Goal: Information Seeking & Learning: Learn about a topic

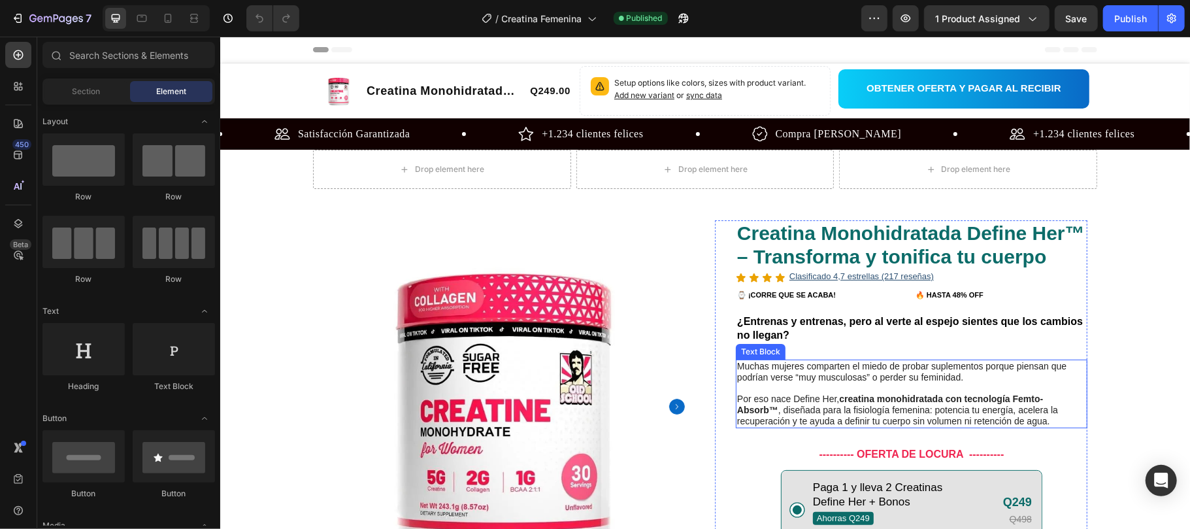
click at [790, 378] on p "Muchas mujeres comparten el miedo de probar suplementos porque piensan que podr…" at bounding box center [911, 371] width 349 height 22
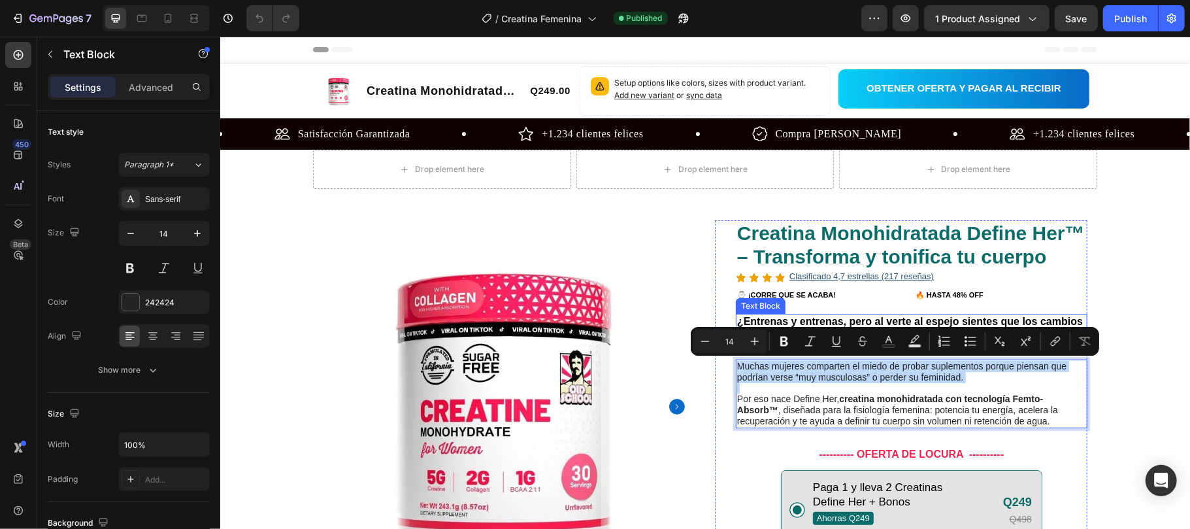
click at [804, 321] on strong "¿Entrenas y entrenas, pero al verte al espejo sientes que los cambios no llegan?" at bounding box center [910, 327] width 346 height 25
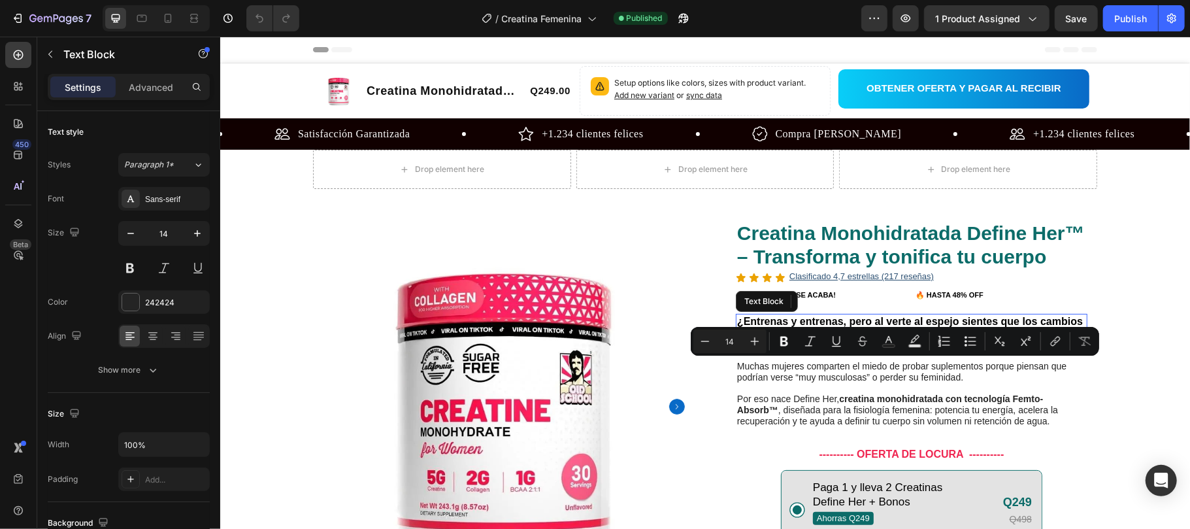
click at [804, 321] on strong "¿Entrenas y entrenas, pero al verte al espejo sientes que los cambios no llegan?" at bounding box center [910, 327] width 346 height 25
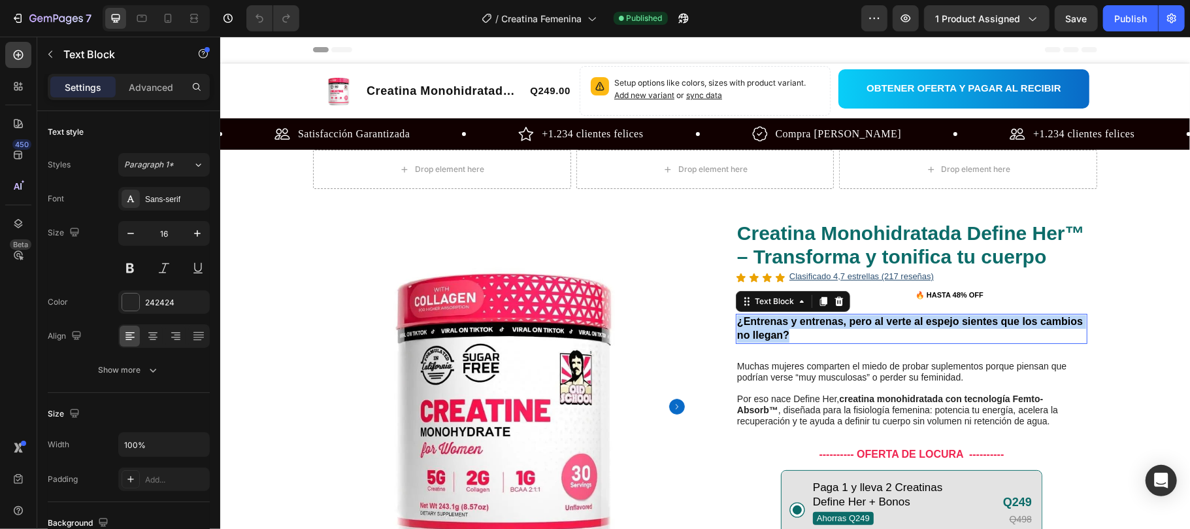
click at [804, 321] on strong "¿Entrenas y entrenas, pero al verte al espejo sientes que los cambios no llegan?" at bounding box center [910, 327] width 346 height 25
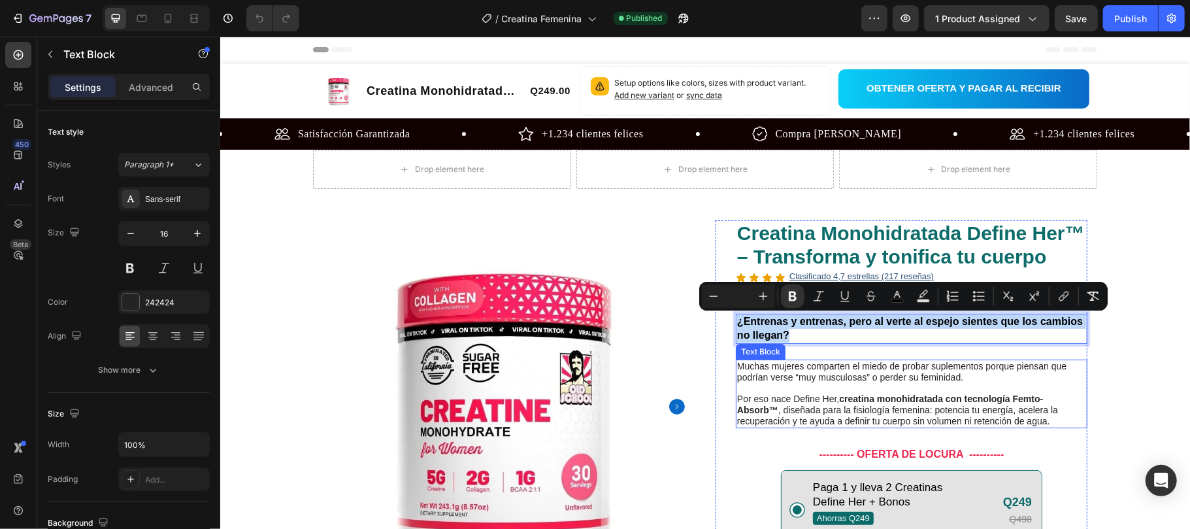
click at [816, 389] on p "Rich Text Editor. Editing area: main" at bounding box center [911, 387] width 349 height 11
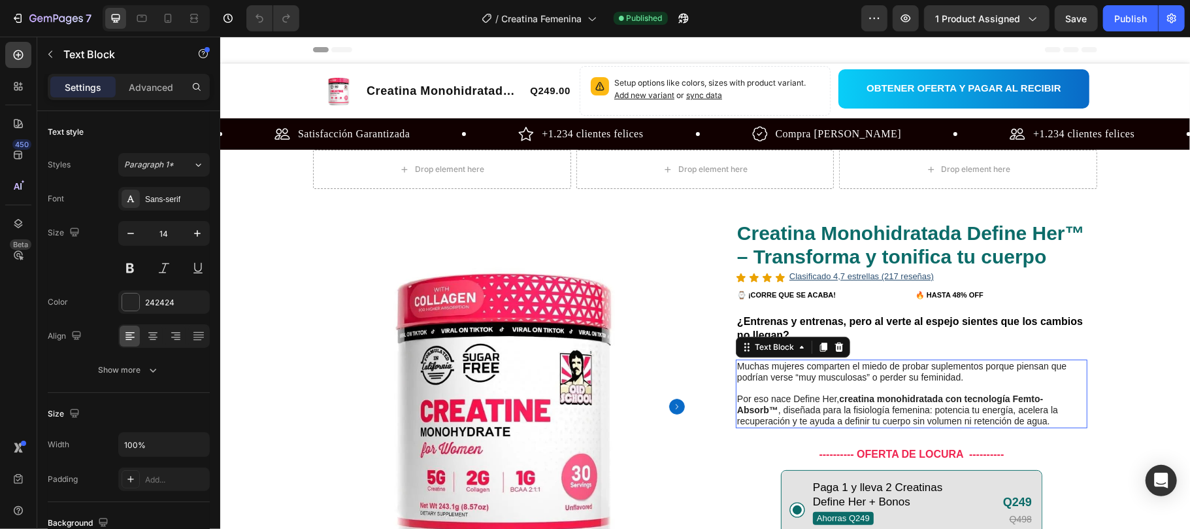
click at [816, 389] on p "Rich Text Editor. Editing area: main" at bounding box center [911, 387] width 349 height 11
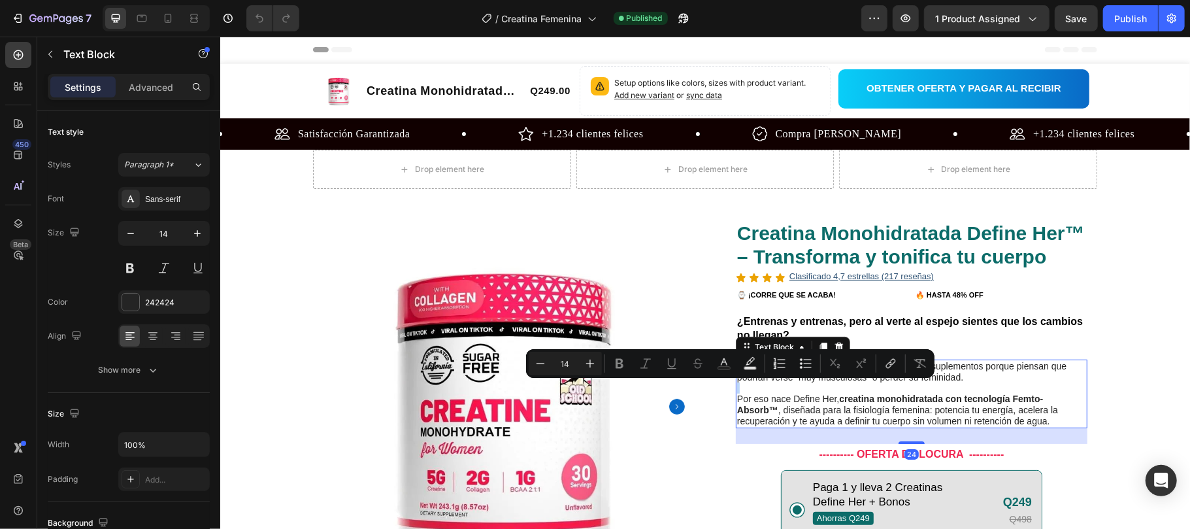
click at [816, 389] on p "Rich Text Editor. Editing area: main" at bounding box center [911, 387] width 349 height 11
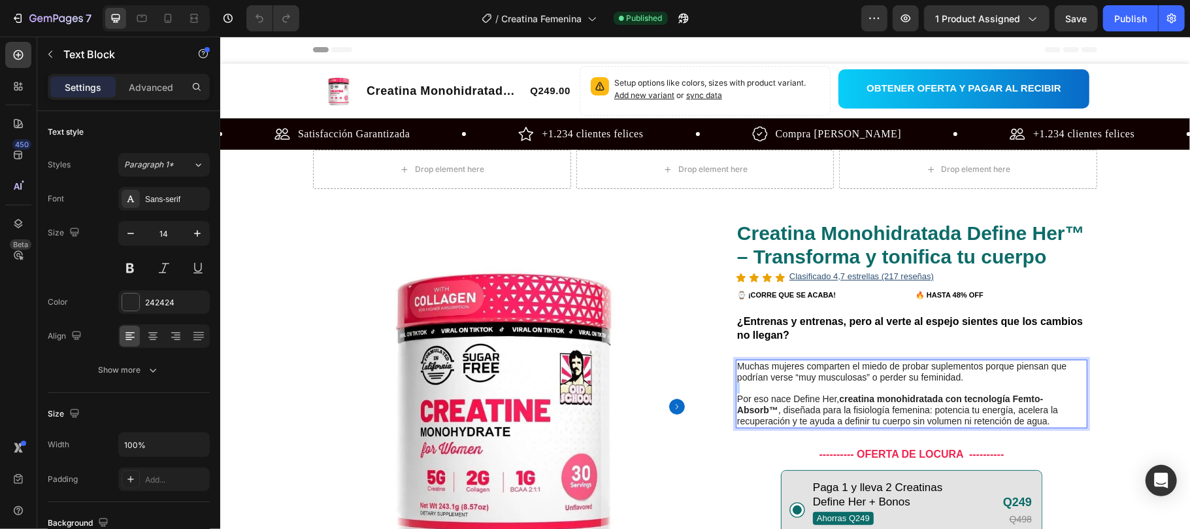
click at [816, 389] on p "Rich Text Editor. Editing area: main" at bounding box center [911, 387] width 349 height 11
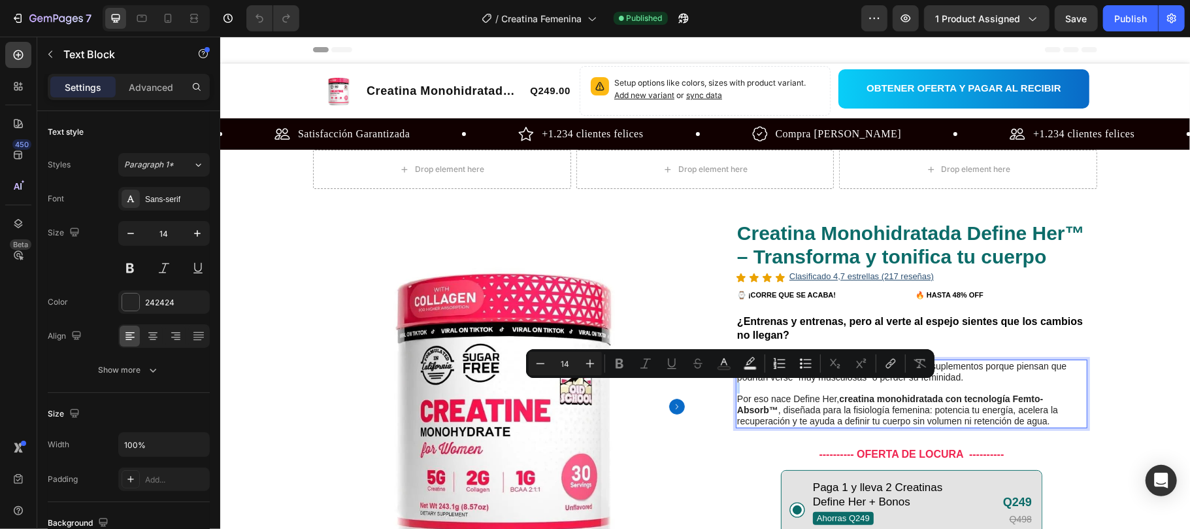
click at [944, 389] on p "Rich Text Editor. Editing area: main" at bounding box center [911, 387] width 349 height 11
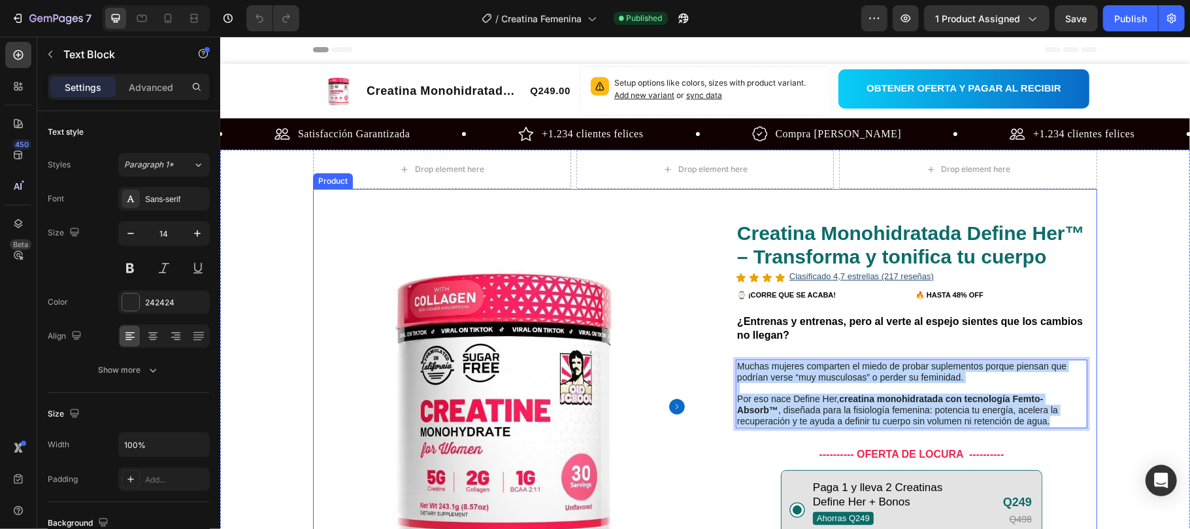
drag, startPoint x: 1050, startPoint y: 421, endPoint x: 689, endPoint y: 363, distance: 365.3
click at [689, 363] on div "Product Images Row Creatina Monohidratada Define Her™ – Transforma y tonifica t…" at bounding box center [704, 458] width 784 height 540
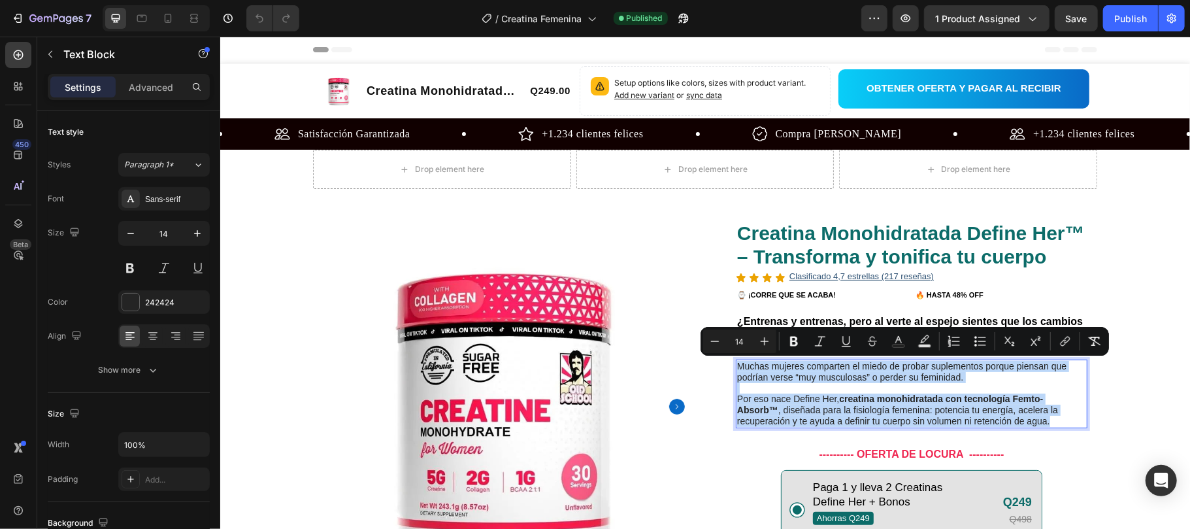
copy div "Muchas mujeres comparten el miedo de probar suplementos porque piensan que podr…"
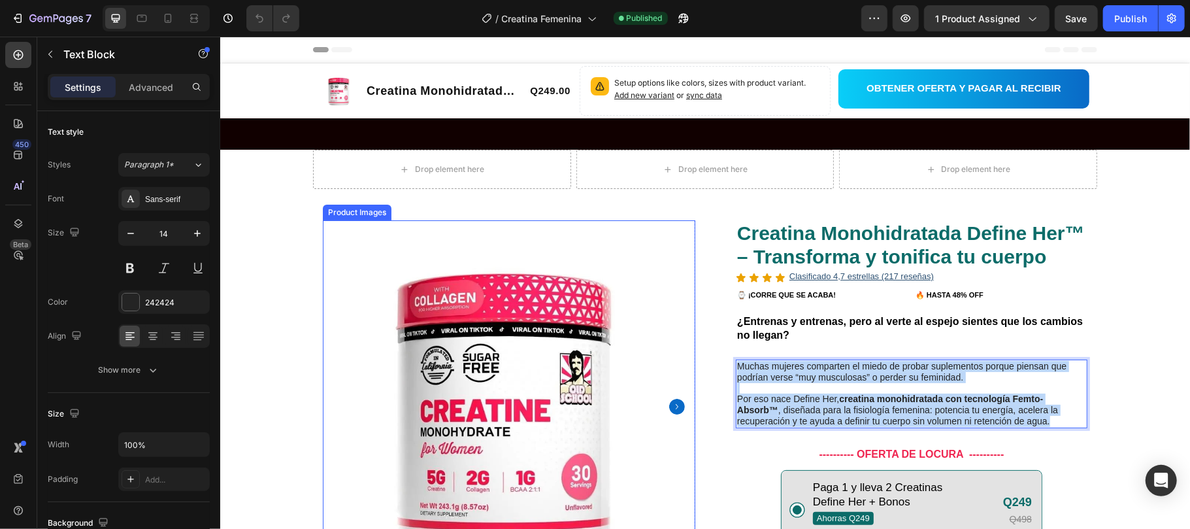
scroll to position [523, 0]
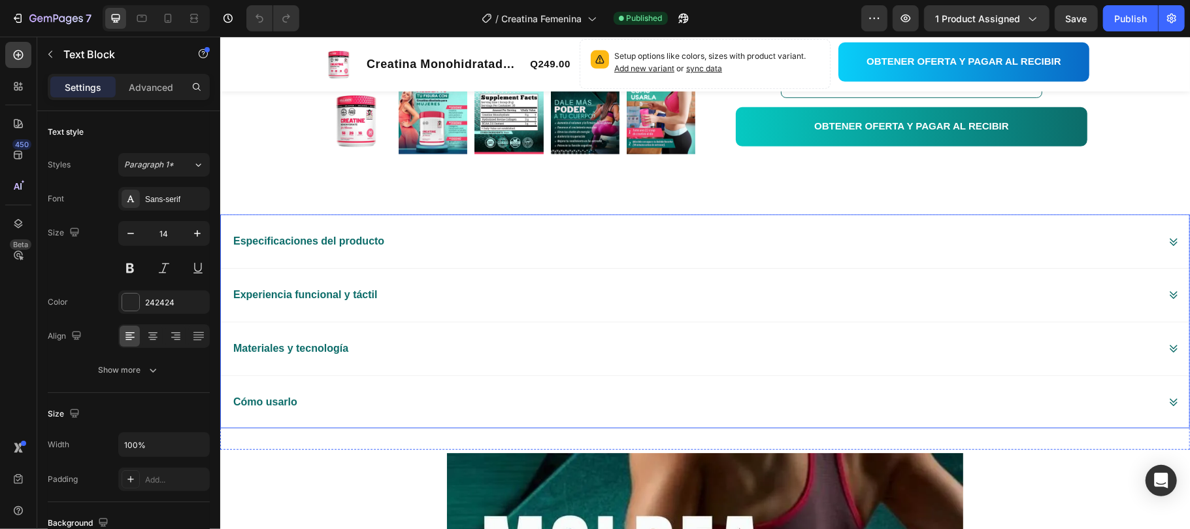
click at [493, 246] on div "Especificaciones del producto" at bounding box center [694, 240] width 927 height 23
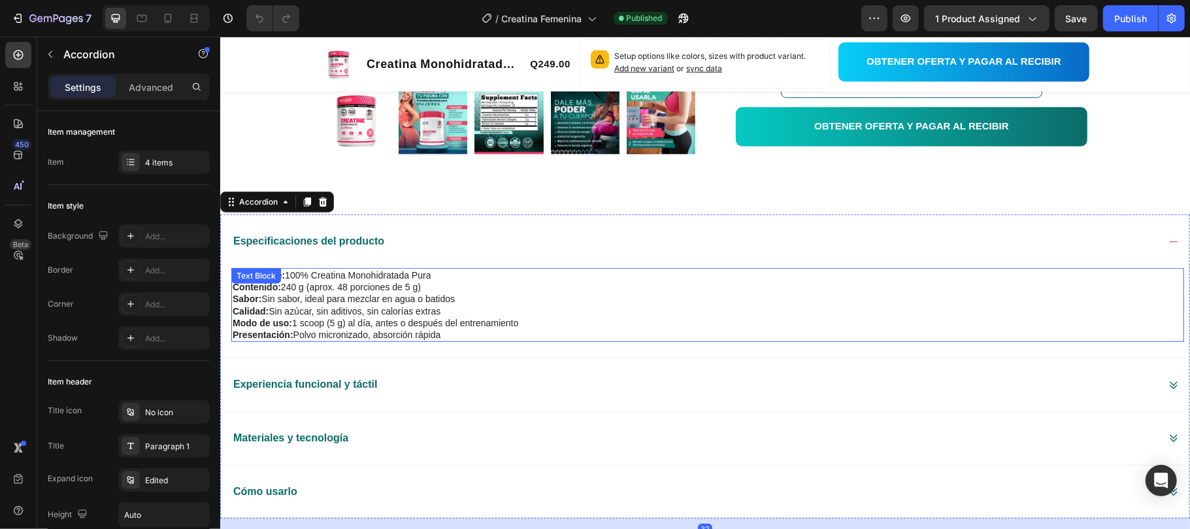
click at [377, 304] on p "Sabor: Sin sabor, ideal para mezclar en agua o batidos" at bounding box center [707, 298] width 950 height 12
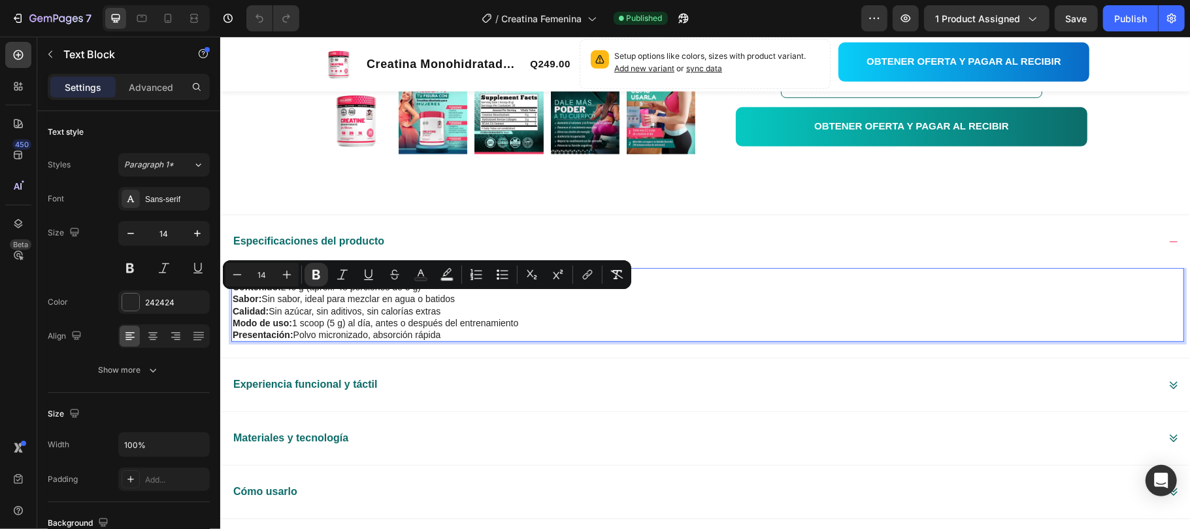
click at [396, 316] on p "Calidad: Sin azúcar, sin aditivos, sin calorías extras" at bounding box center [707, 311] width 950 height 12
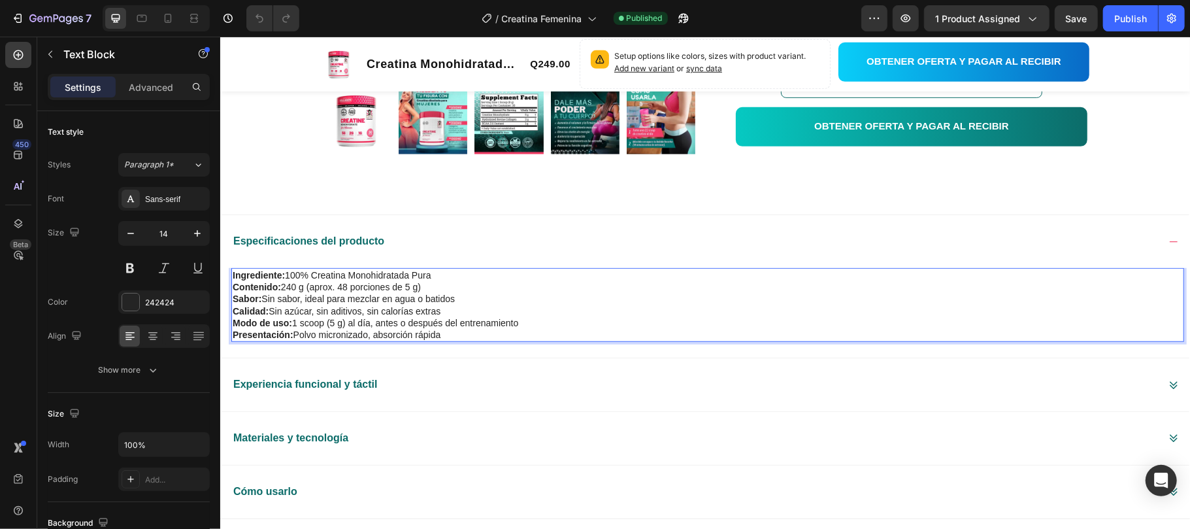
drag, startPoint x: 489, startPoint y: 337, endPoint x: 210, endPoint y: 265, distance: 288.2
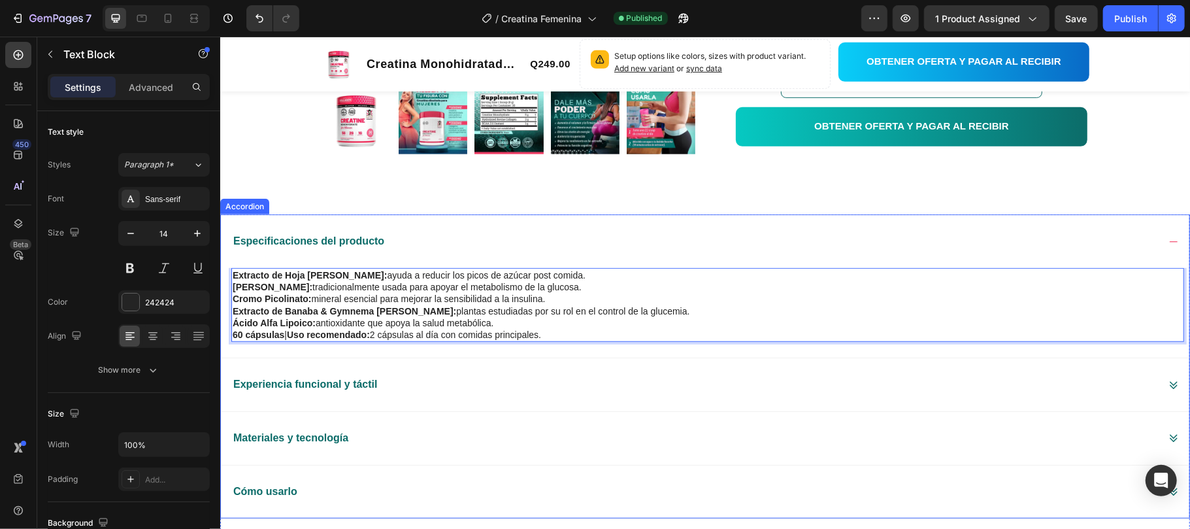
click at [446, 398] on div "Experiencia funcional y táctil" at bounding box center [704, 384] width 969 height 54
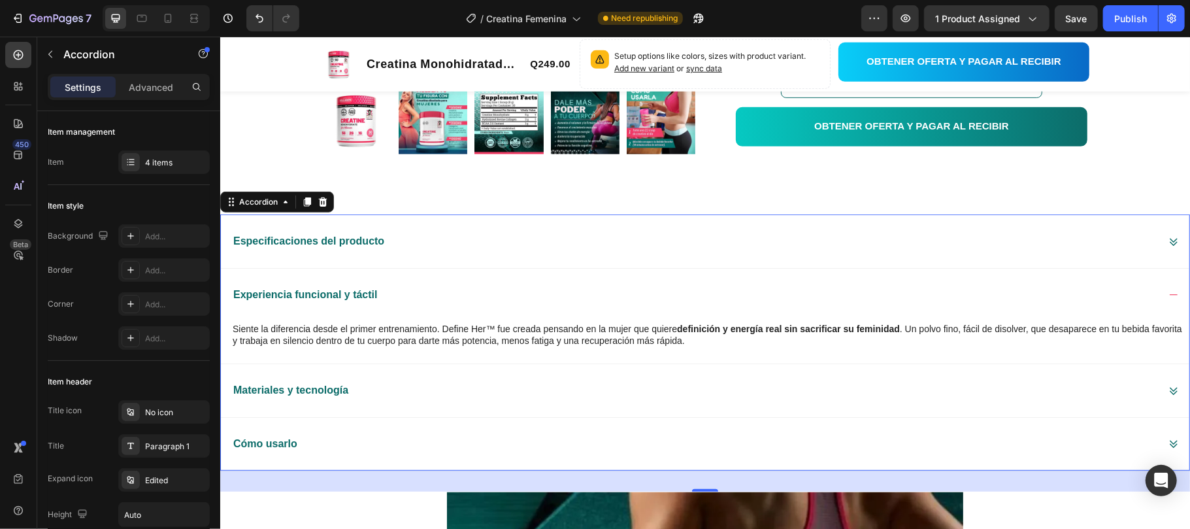
click at [337, 295] on strong "Experiencia funcional y táctil" at bounding box center [305, 293] width 144 height 11
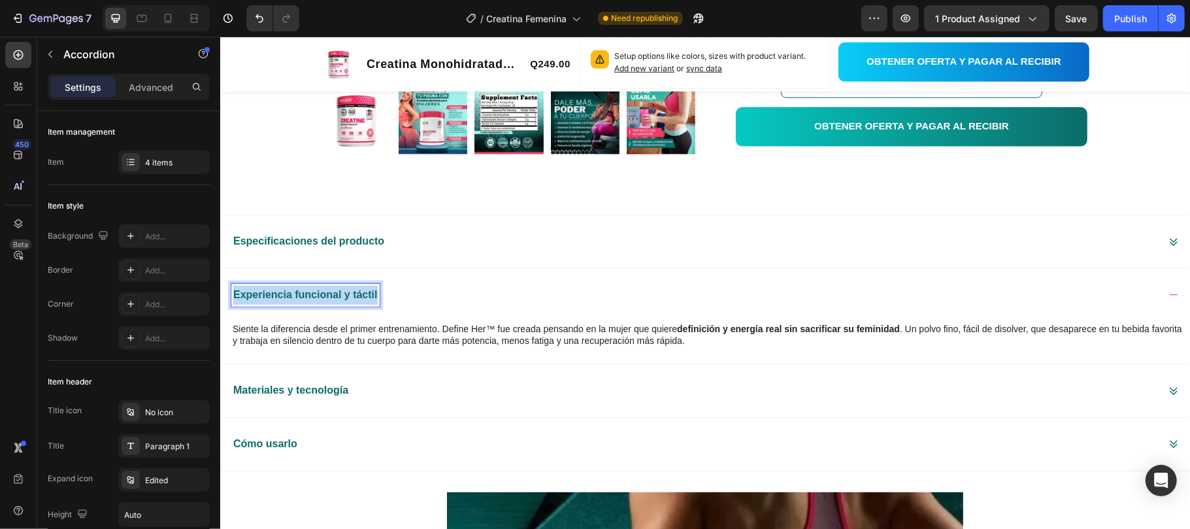
click at [337, 295] on strong "Experiencia funcional y táctil" at bounding box center [305, 293] width 144 height 11
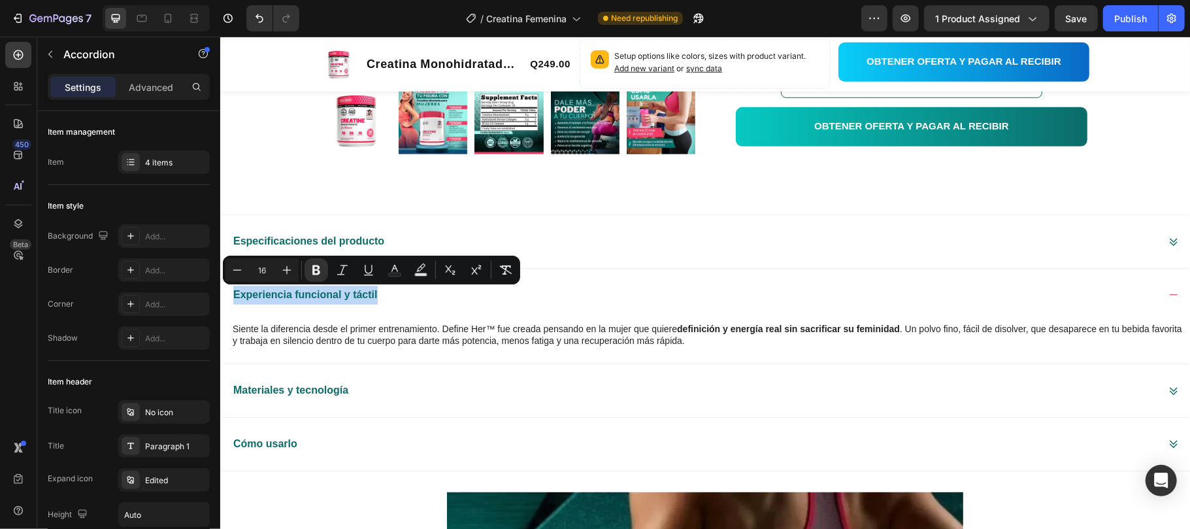
click at [536, 252] on div "Especificaciones del producto" at bounding box center [694, 240] width 927 height 23
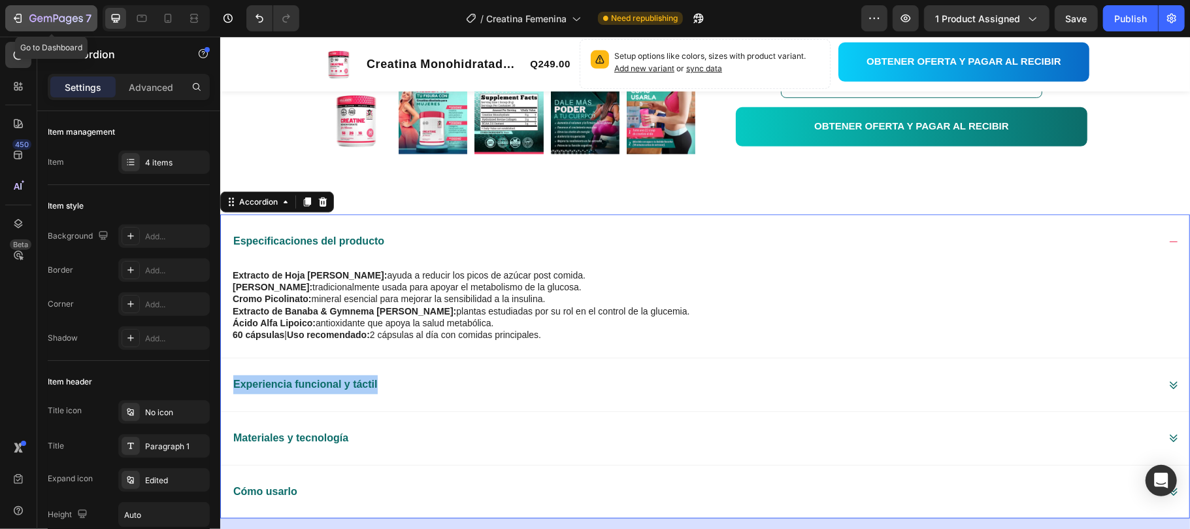
click at [43, 14] on icon "button" at bounding box center [56, 19] width 54 height 11
